Goal: Information Seeking & Learning: Learn about a topic

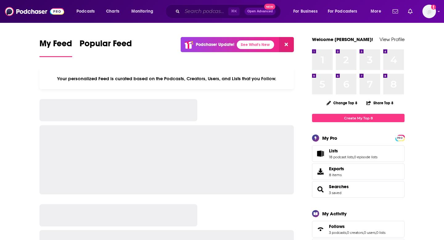
drag, startPoint x: 0, startPoint y: 0, endPoint x: 198, endPoint y: 13, distance: 198.0
click at [198, 13] on input "Search podcasts, credits, & more..." at bounding box center [205, 11] width 46 height 10
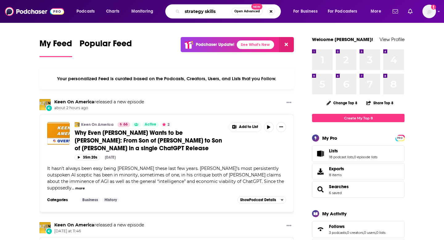
type input "strategy skills"
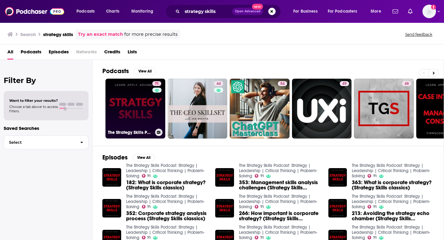
click at [150, 110] on link "71 The Strategy Skills Podcast: Strategy | Leadership | Critical Thinking | Pro…" at bounding box center [135, 109] width 60 height 60
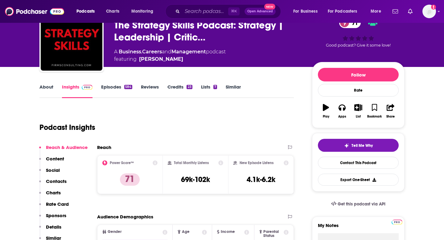
scroll to position [37, 0]
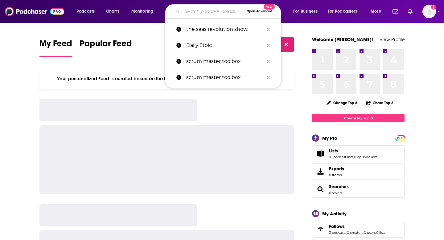
click at [224, 13] on input "Search podcasts, credits, & more..." at bounding box center [213, 11] width 62 height 10
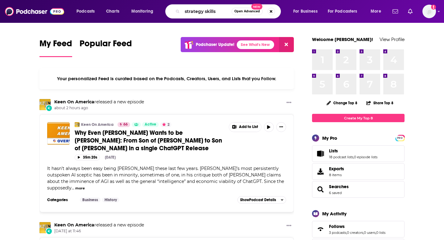
type input "strategy skills"
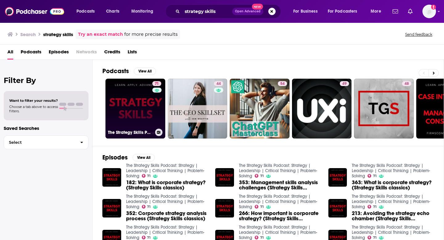
click at [142, 122] on link "71 The Strategy Skills Podcast: Strategy | Leadership | Critical Thinking | Pro…" at bounding box center [135, 109] width 60 height 60
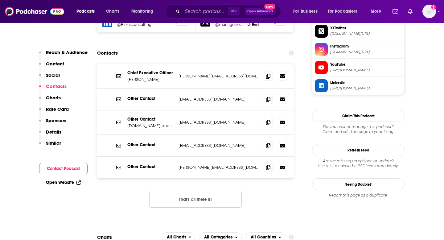
scroll to position [612, 0]
